Goal: Ask a question

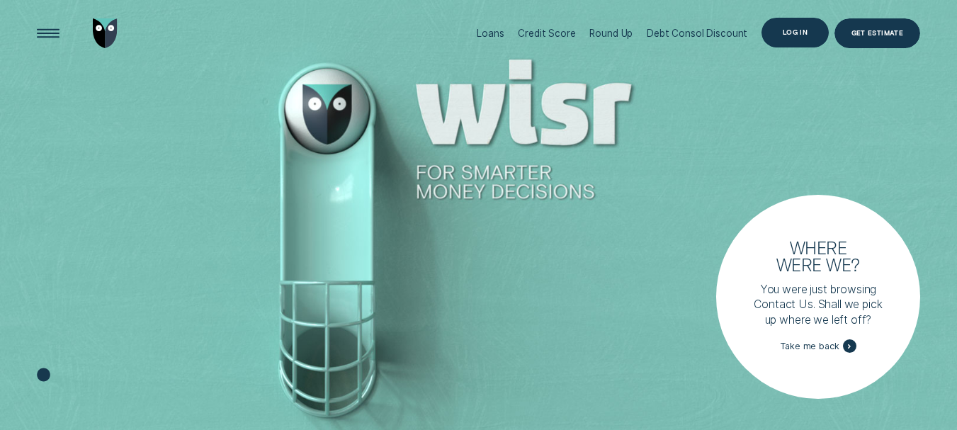
click at [807, 34] on div "Log in" at bounding box center [795, 33] width 25 height 6
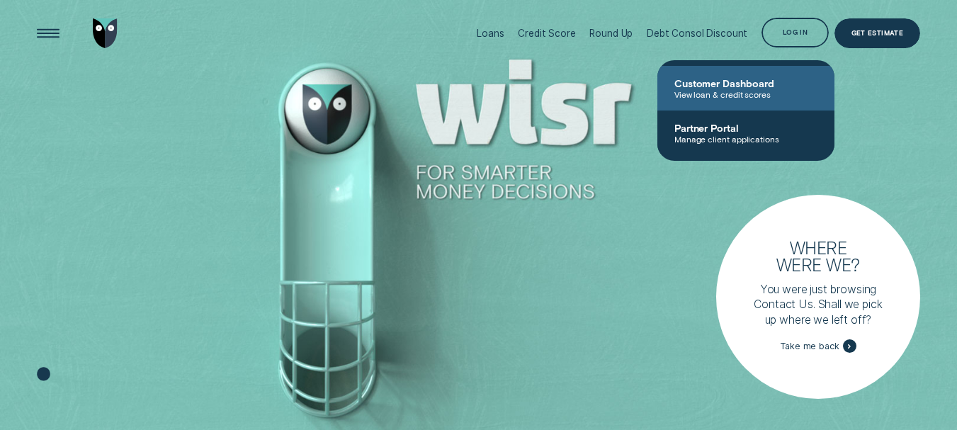
click at [698, 88] on span "Customer Dashboard" at bounding box center [745, 83] width 143 height 12
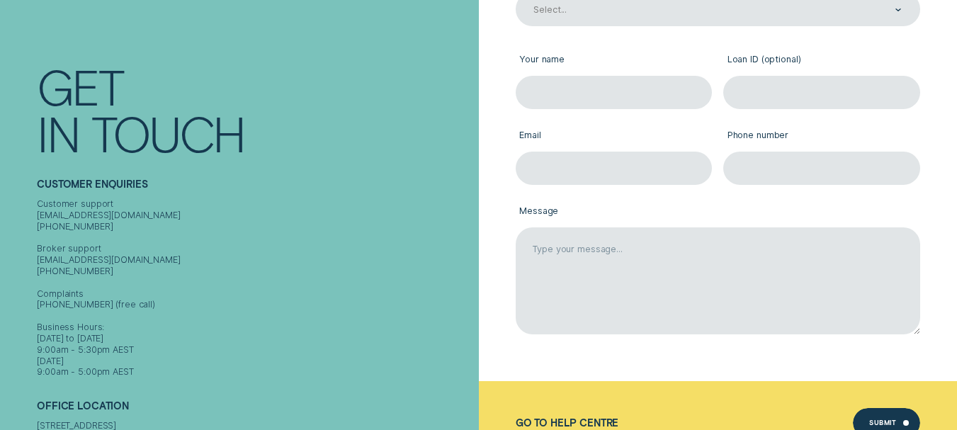
scroll to position [212, 0]
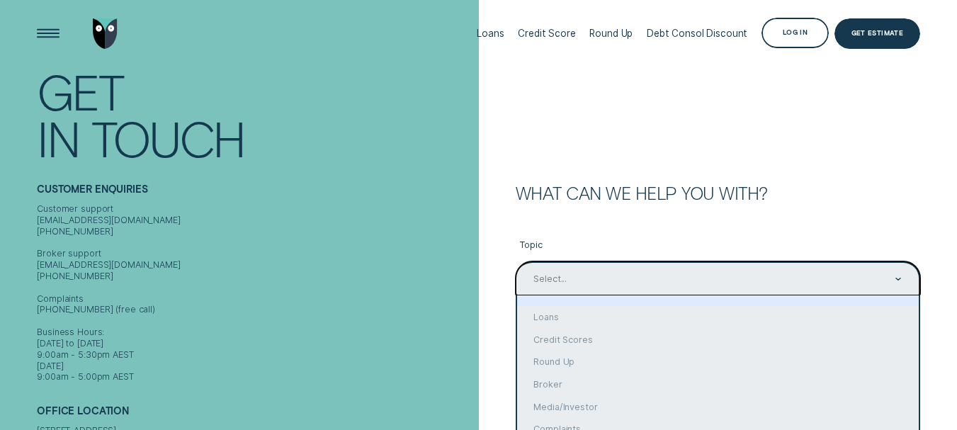
click at [898, 278] on div "option focused, 1 of 10. 10 results available. Use Up and Down to choose option…" at bounding box center [718, 277] width 404 height 33
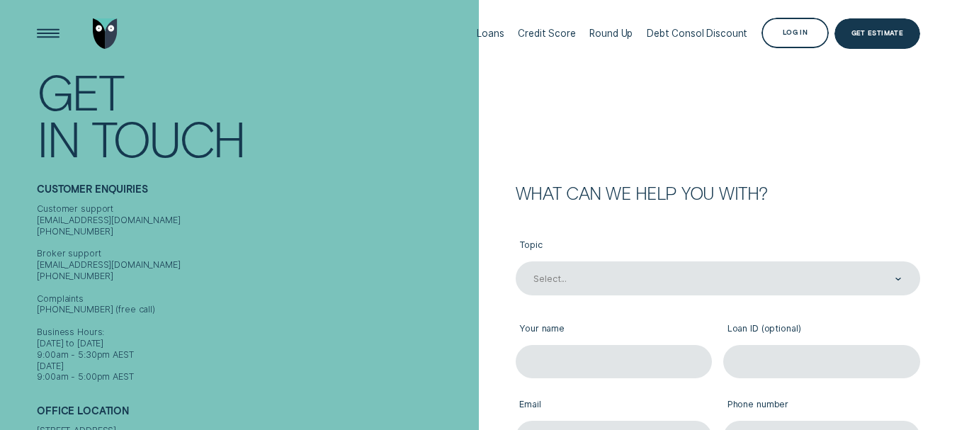
click at [847, 171] on form "What can we help you with? Topic Select... Your name Loan ID (optional) Email P…" at bounding box center [718, 367] width 479 height 734
click at [619, 36] on div "Round Up" at bounding box center [610, 33] width 43 height 11
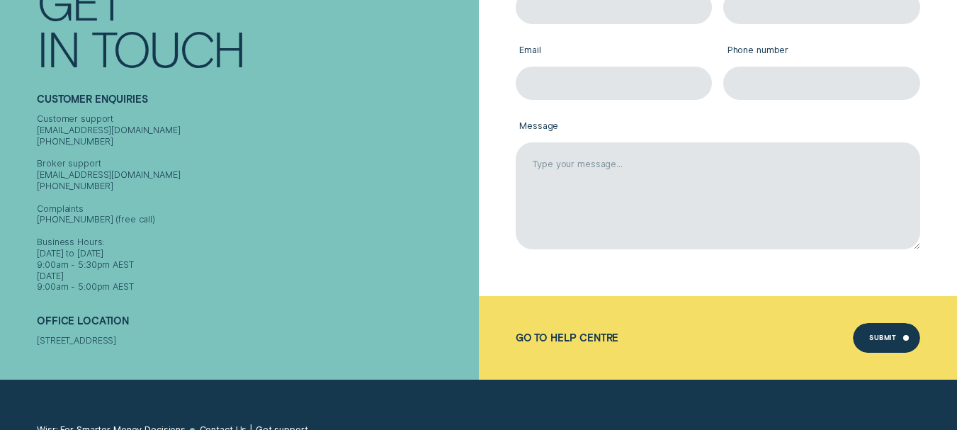
scroll to position [71, 0]
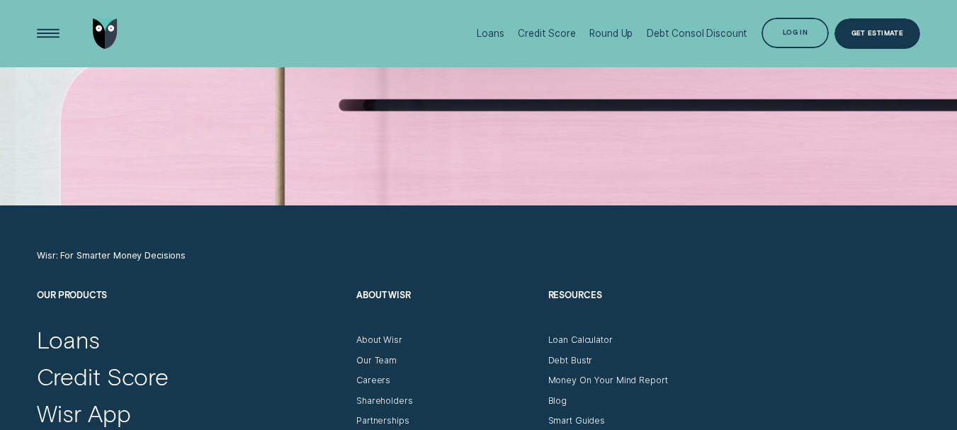
scroll to position [3695, 0]
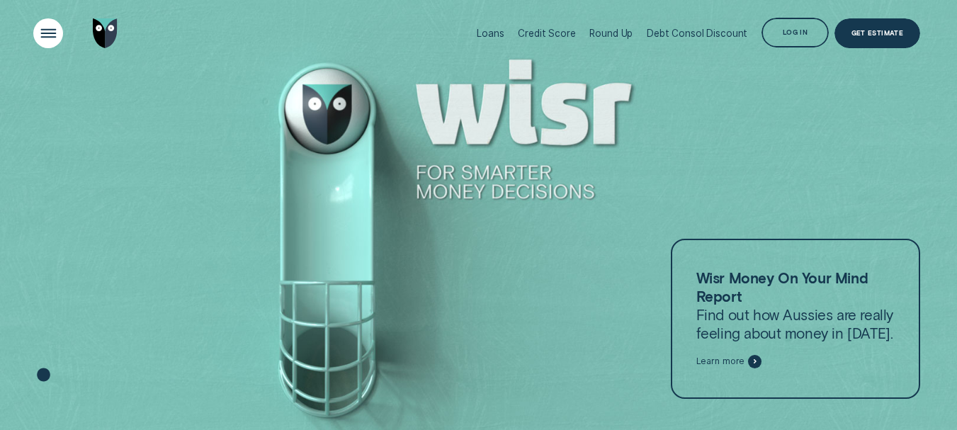
click at [43, 36] on div "Open Menu" at bounding box center [48, 33] width 42 height 42
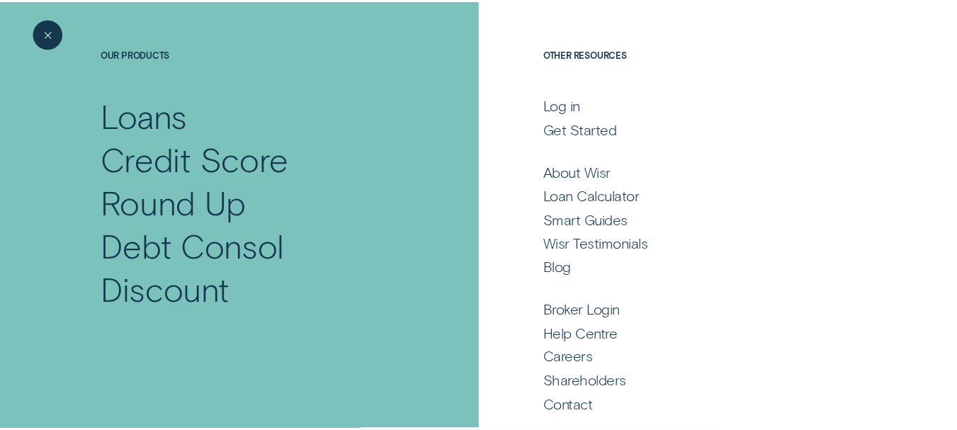
scroll to position [96, 0]
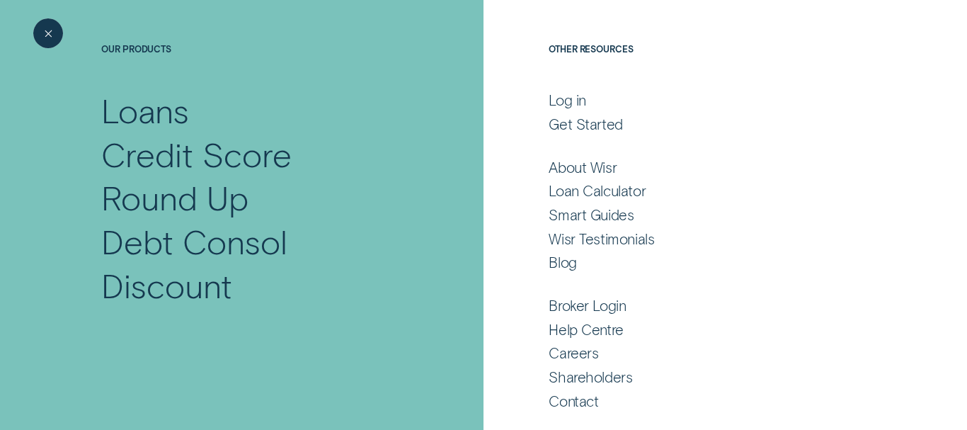
click at [51, 27] on div "Close Menu" at bounding box center [48, 33] width 42 height 42
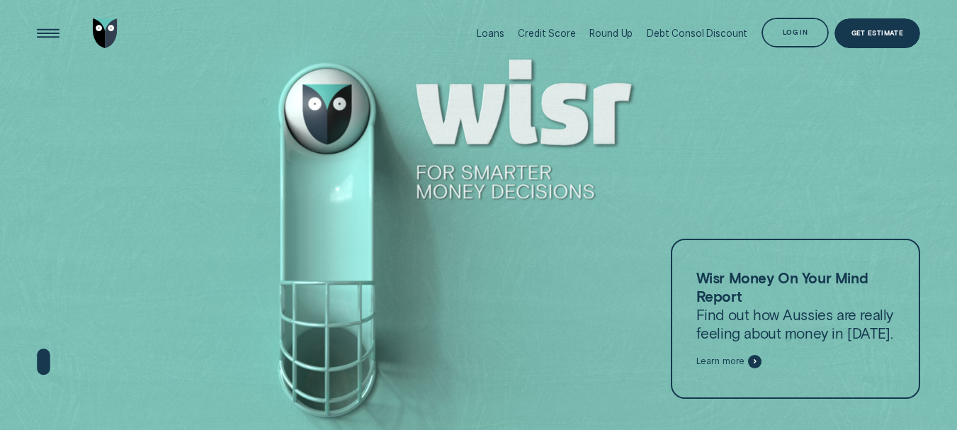
click at [110, 29] on img "Go to home page" at bounding box center [105, 33] width 25 height 30
